Goal: Task Accomplishment & Management: Manage account settings

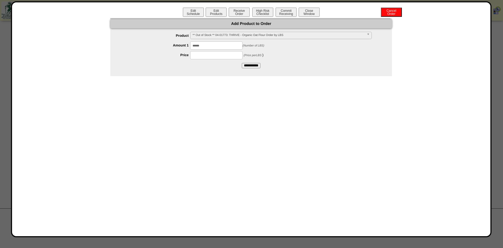
click at [402, 14] on div "Edit Schedule Edit Products Receive Order High Risk Checklist Commit Receiving …" at bounding box center [251, 13] width 468 height 10
click at [398, 13] on button "Cancel Order" at bounding box center [391, 12] width 21 height 9
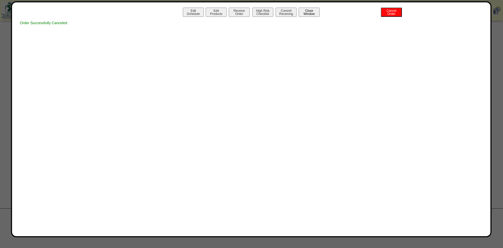
click at [313, 12] on button "Close Window" at bounding box center [309, 12] width 21 height 9
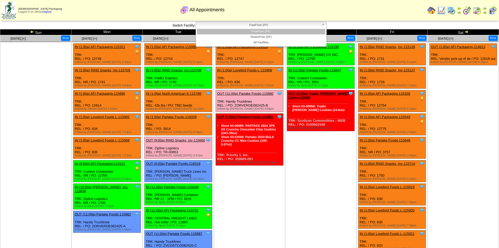
click at [286, 26] on span "FreeFrom (FF)" at bounding box center [259, 25] width 122 height 6
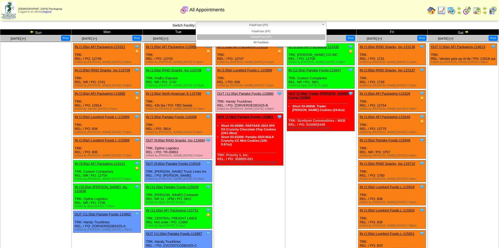
click at [273, 37] on li "GlutenFree (GF)" at bounding box center [261, 37] width 128 height 6
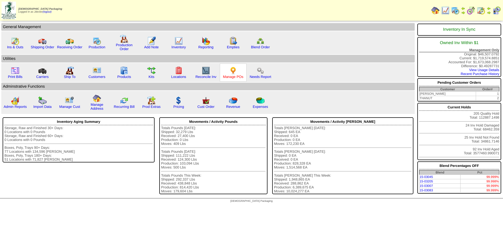
click at [232, 77] on link "Manage POs" at bounding box center [233, 77] width 20 height 4
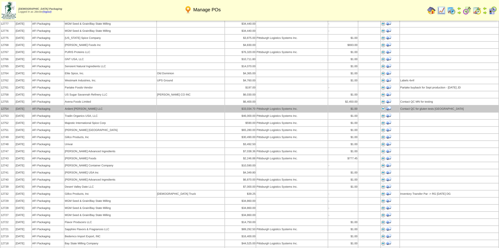
scroll to position [288, 0]
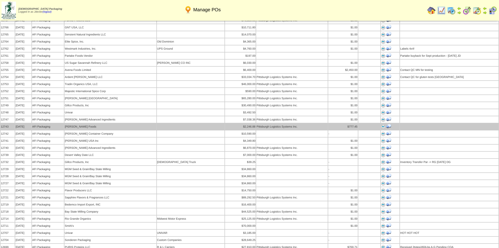
click at [382, 124] on img at bounding box center [383, 126] width 4 height 4
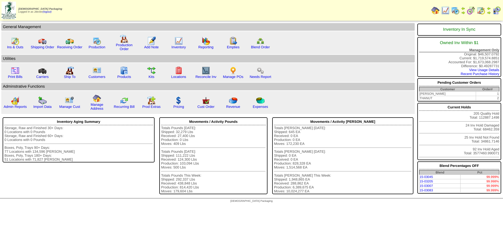
click at [489, 12] on img at bounding box center [489, 12] width 4 height 4
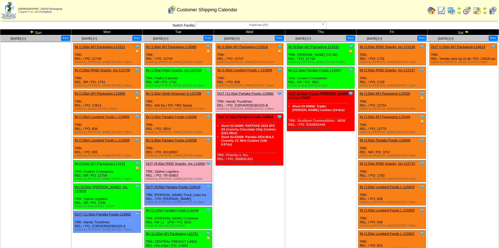
click at [468, 30] on img at bounding box center [466, 32] width 4 height 4
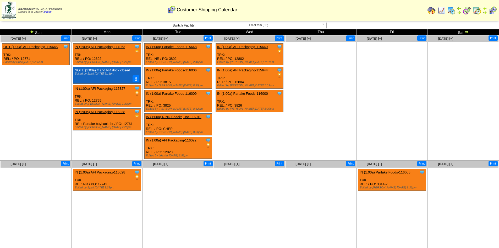
click at [468, 31] on img at bounding box center [466, 32] width 4 height 4
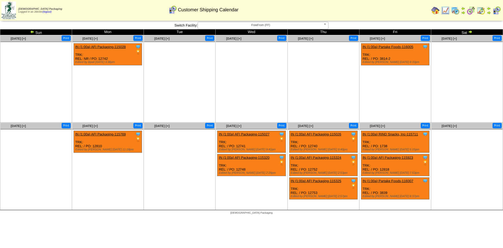
click at [471, 31] on img at bounding box center [470, 32] width 4 height 4
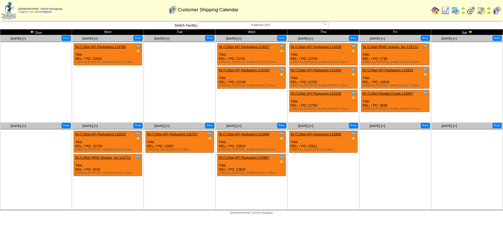
click at [471, 31] on img at bounding box center [470, 32] width 4 height 4
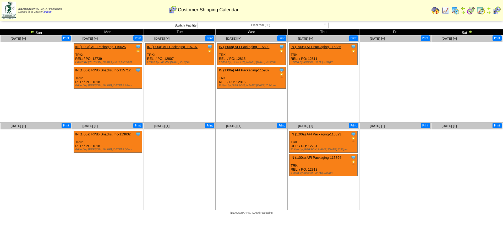
click at [330, 157] on link "IN (1:00a) AFI Packaging-115894" at bounding box center [316, 157] width 51 height 4
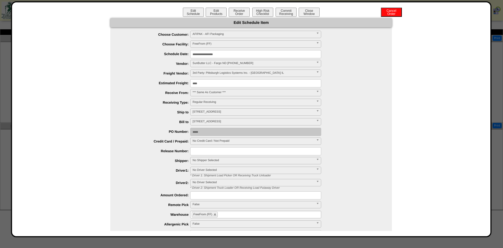
click at [220, 53] on input "**********" at bounding box center [255, 54] width 131 height 8
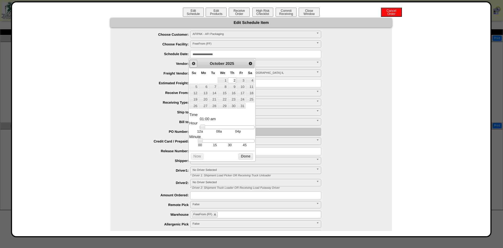
click at [195, 64] on span "Prev" at bounding box center [193, 63] width 4 height 4
click at [214, 93] on link "16" at bounding box center [213, 93] width 8 height 6
type input "**********"
click at [243, 158] on button "Done" at bounding box center [245, 156] width 15 height 7
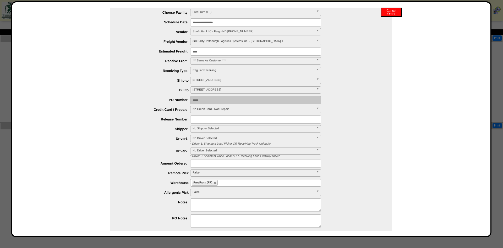
scroll to position [51, 0]
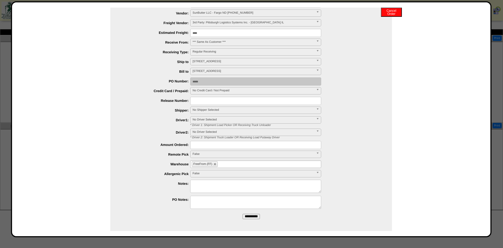
click at [247, 216] on input "**********" at bounding box center [251, 215] width 17 height 5
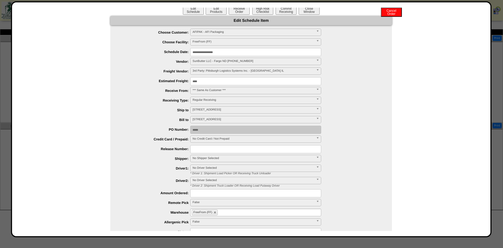
scroll to position [0, 0]
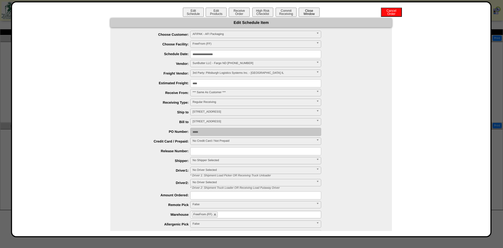
click at [310, 11] on button "Close Window" at bounding box center [309, 12] width 21 height 9
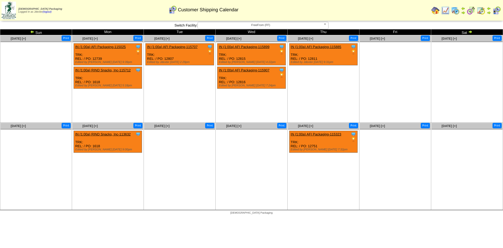
click at [434, 12] on img at bounding box center [435, 10] width 8 height 8
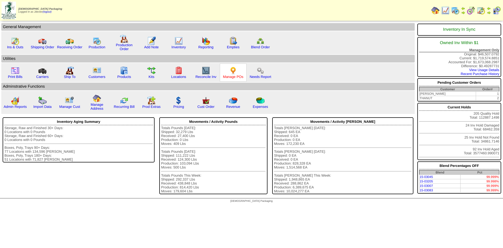
click at [236, 77] on link "Manage POs" at bounding box center [233, 77] width 20 height 4
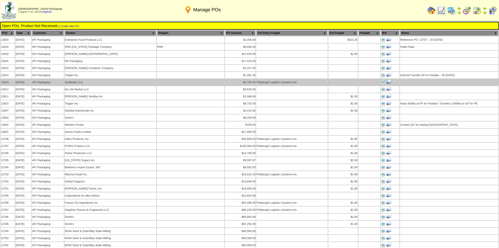
click at [382, 80] on img at bounding box center [383, 82] width 4 height 4
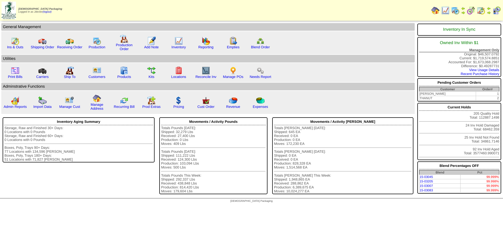
click at [488, 10] on img at bounding box center [489, 8] width 4 height 4
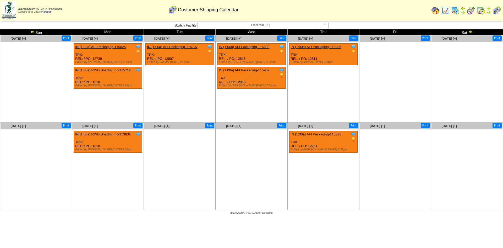
click at [31, 31] on img at bounding box center [32, 32] width 4 height 4
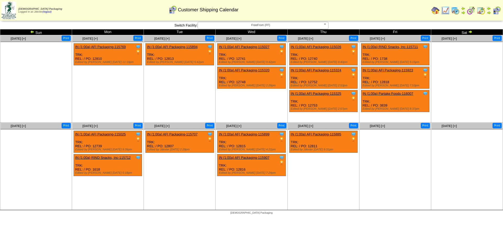
click at [183, 46] on link "IN (1:00a) AFI Packaging-115894" at bounding box center [172, 47] width 51 height 4
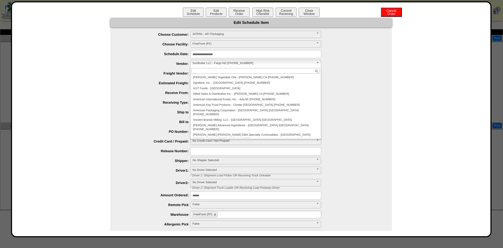
scroll to position [839, 0]
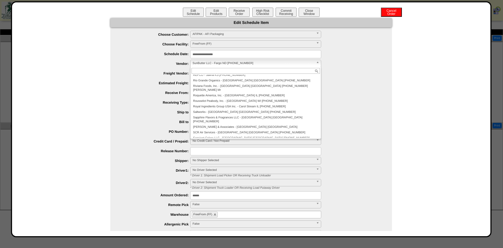
click at [215, 62] on span "SunButter LLC - Fargo ND 701-282-2600" at bounding box center [254, 63] width 122 height 6
click at [217, 189] on li "St Charles Trading Inc. - Carol Stream IL" at bounding box center [255, 192] width 128 height 6
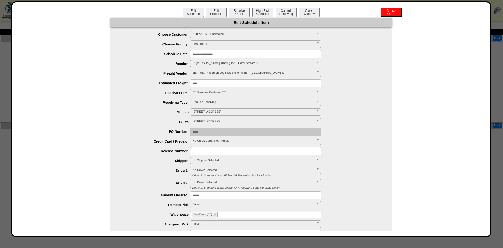
click at [403, 74] on div "**********" at bounding box center [251, 149] width 468 height 263
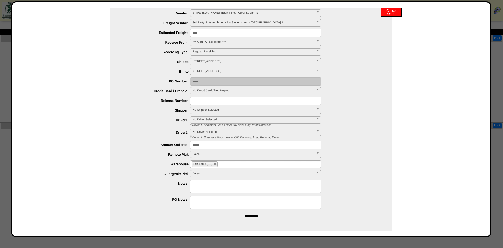
scroll to position [51, 0]
click at [253, 217] on input "**********" at bounding box center [251, 215] width 17 height 5
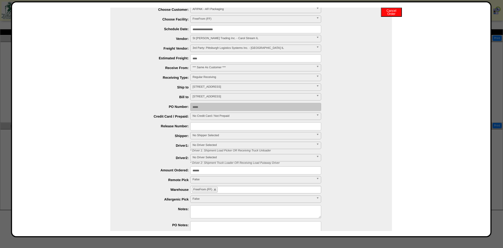
scroll to position [0, 0]
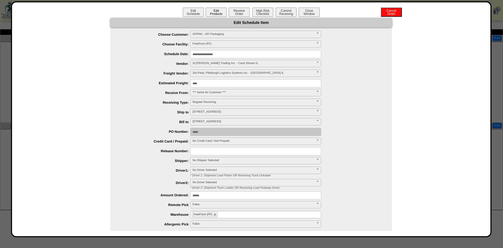
click at [214, 11] on button "Edit Products" at bounding box center [216, 12] width 21 height 9
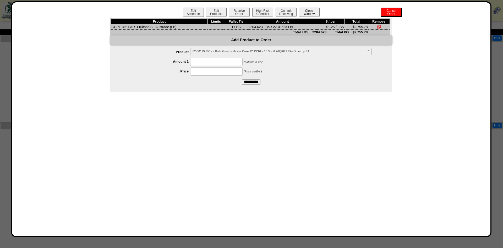
click at [317, 12] on button "Close Window" at bounding box center [309, 12] width 21 height 9
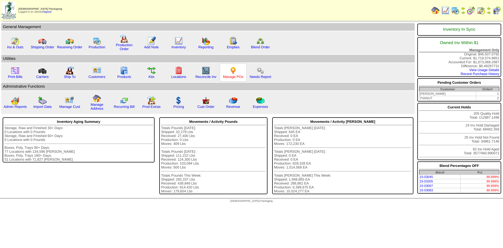
click at [239, 76] on link "Manage POs" at bounding box center [233, 77] width 20 height 4
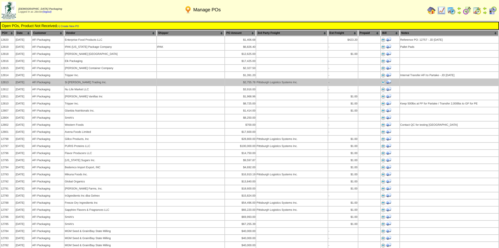
click at [382, 80] on img at bounding box center [383, 82] width 4 height 4
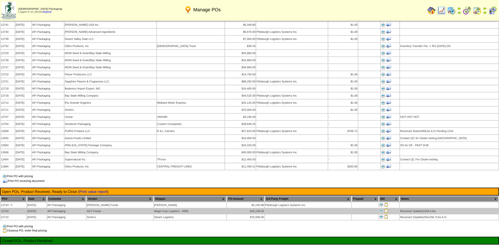
scroll to position [367, 0]
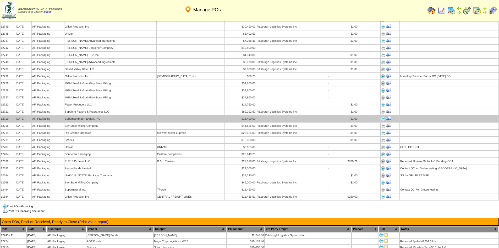
click at [381, 117] on img at bounding box center [383, 119] width 4 height 4
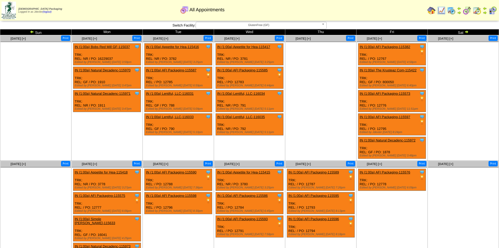
click at [31, 30] on img at bounding box center [32, 32] width 4 height 4
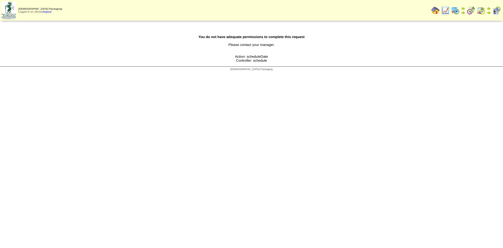
click at [431, 10] on td at bounding box center [435, 10] width 9 height 9
click at [433, 9] on img at bounding box center [435, 10] width 8 height 8
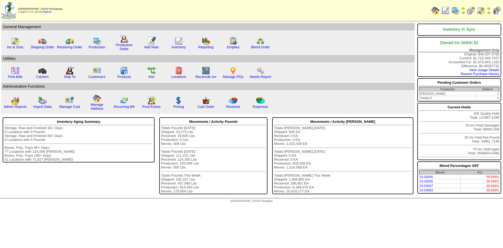
click at [491, 10] on img at bounding box center [489, 8] width 4 height 4
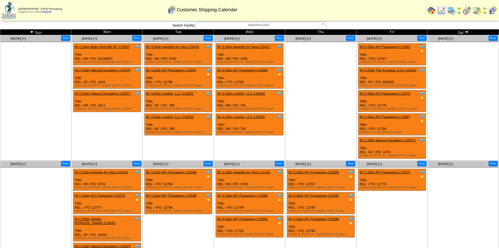
click at [32, 31] on img at bounding box center [32, 32] width 4 height 4
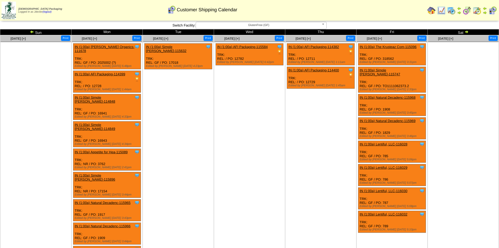
click at [32, 31] on img at bounding box center [32, 32] width 4 height 4
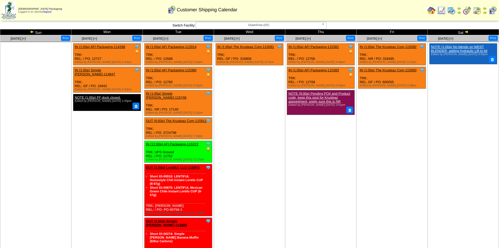
click at [32, 31] on img at bounding box center [32, 32] width 4 height 4
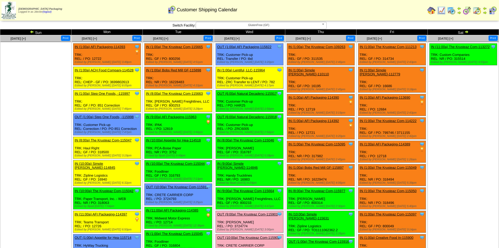
click at [330, 95] on link "IN (1:00a) AFI Packaging-114390" at bounding box center [313, 97] width 51 height 4
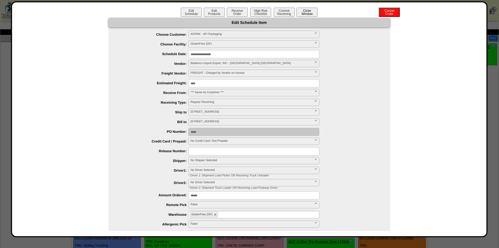
click at [311, 12] on button "Close Window" at bounding box center [307, 12] width 21 height 9
